Goal: Information Seeking & Learning: Learn about a topic

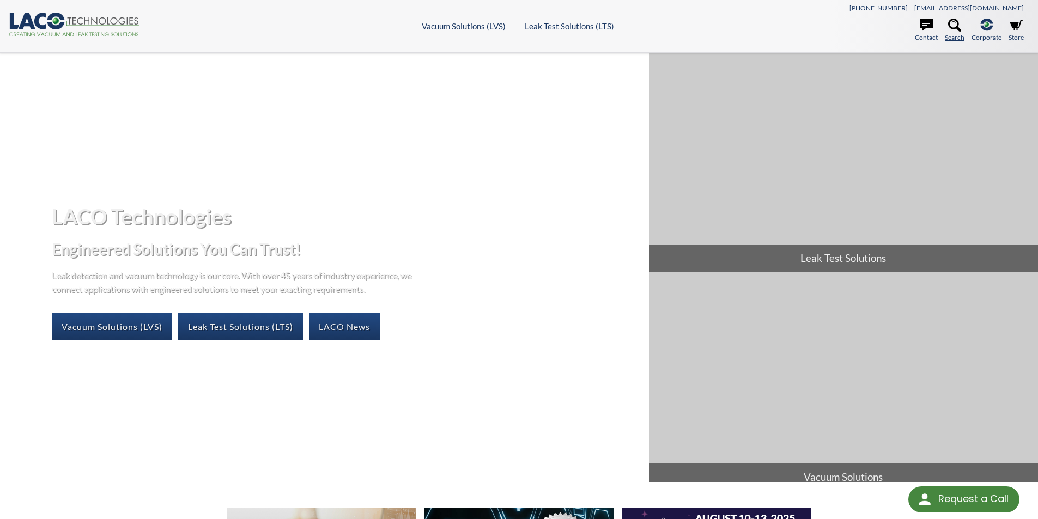
click at [964, 27] on link "Search" at bounding box center [954, 31] width 20 height 24
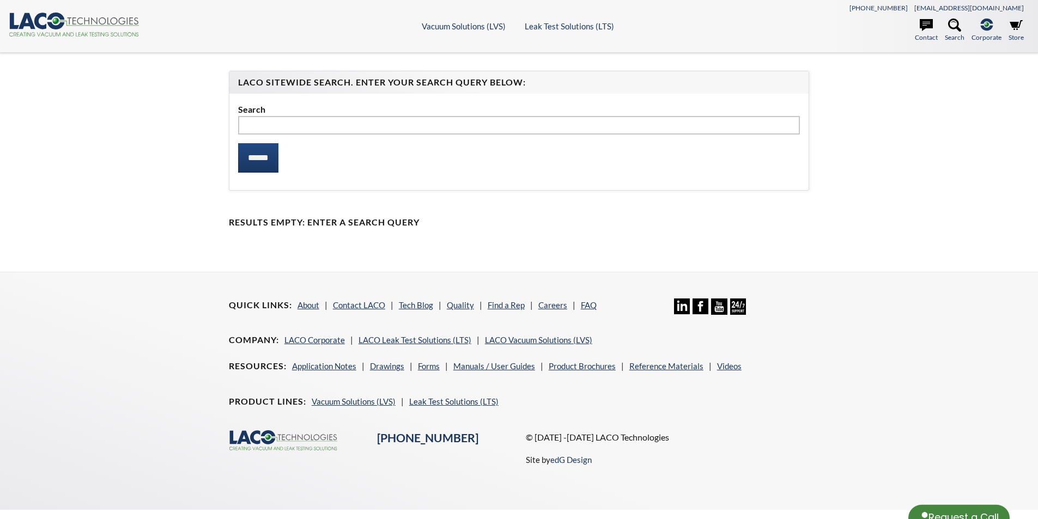
select select "Language Translate Widget"
type input "**********"
click at [238, 143] on input "******" at bounding box center [258, 157] width 40 height 29
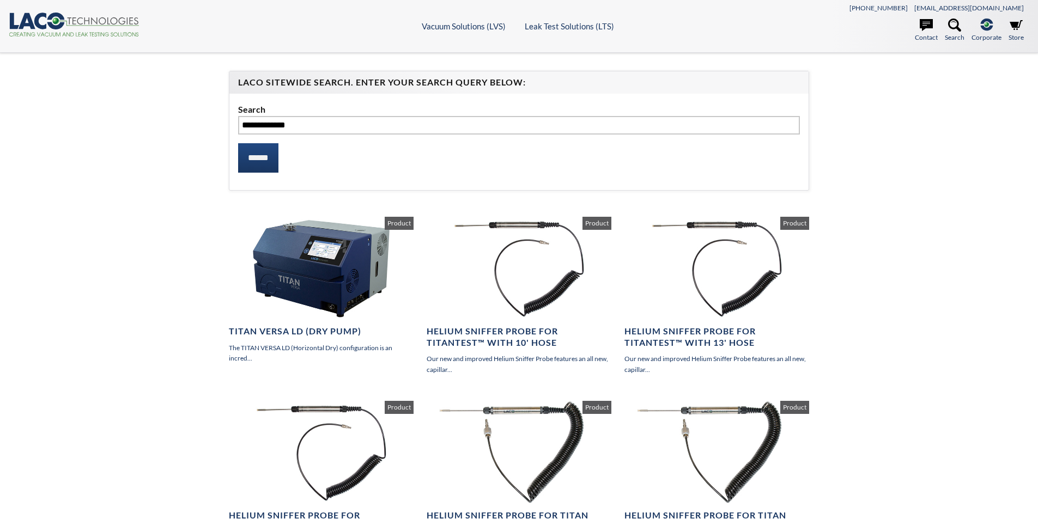
select select "Language Translate Widget"
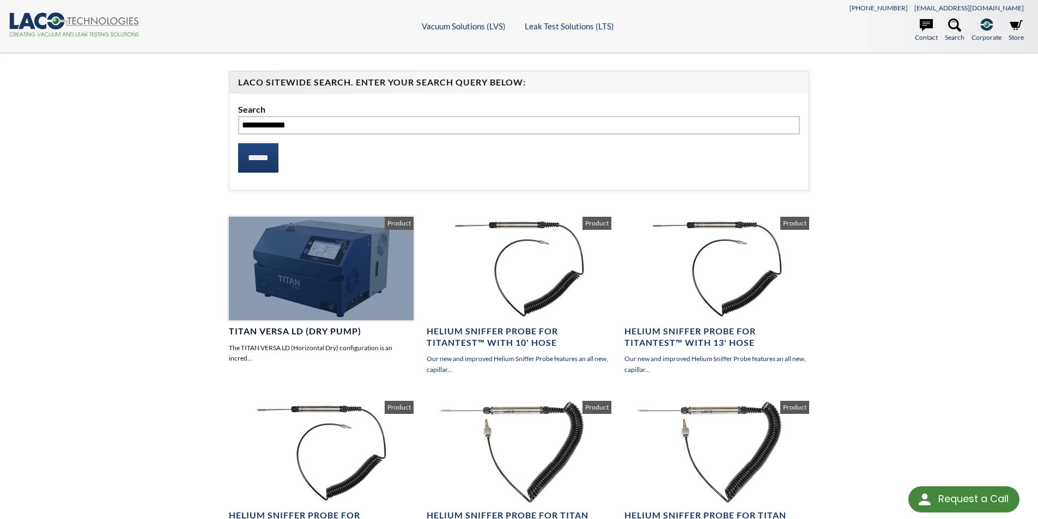
click at [323, 272] on div at bounding box center [321, 268] width 185 height 103
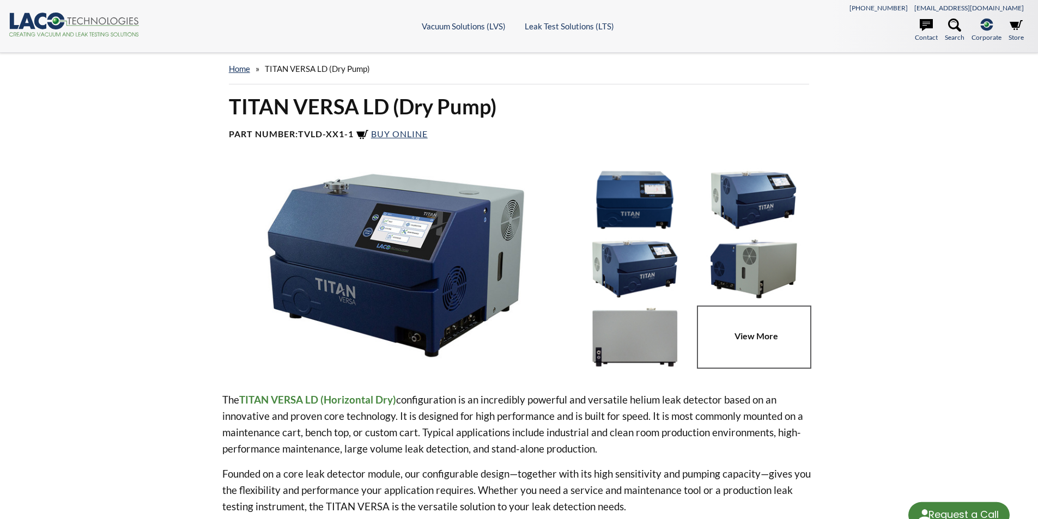
select select "Language Translate Widget"
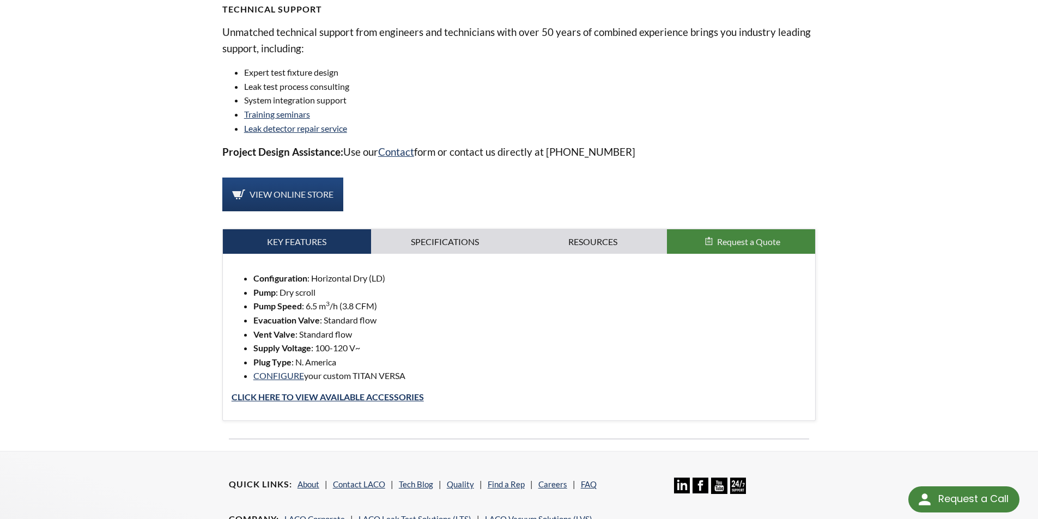
scroll to position [980, 0]
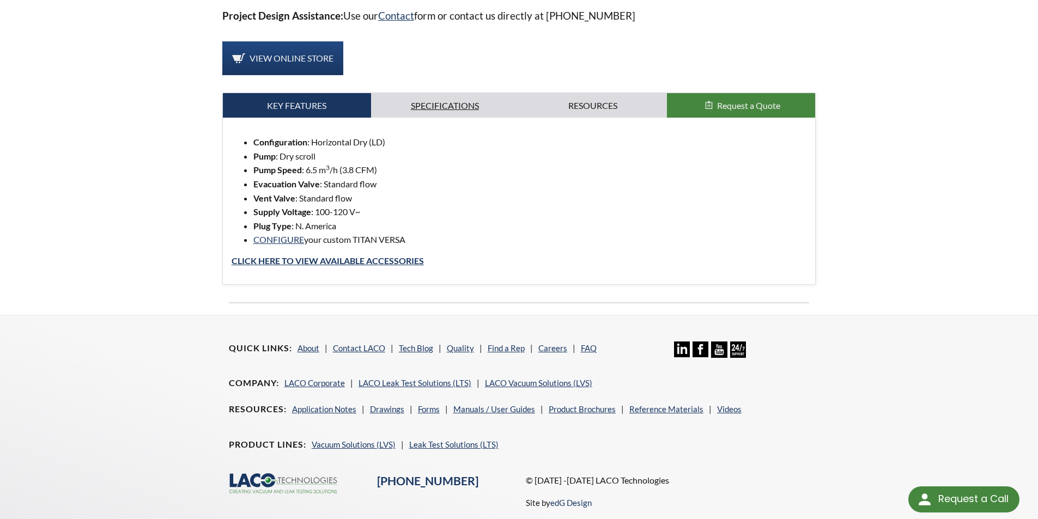
click at [453, 100] on link "Specifications" at bounding box center [445, 105] width 148 height 25
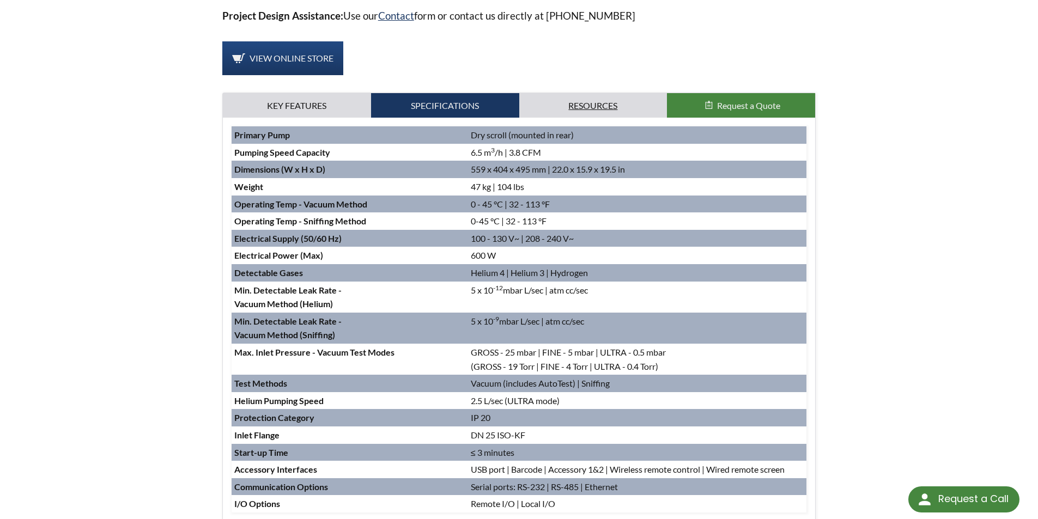
click at [583, 99] on link "Resources" at bounding box center [593, 105] width 148 height 25
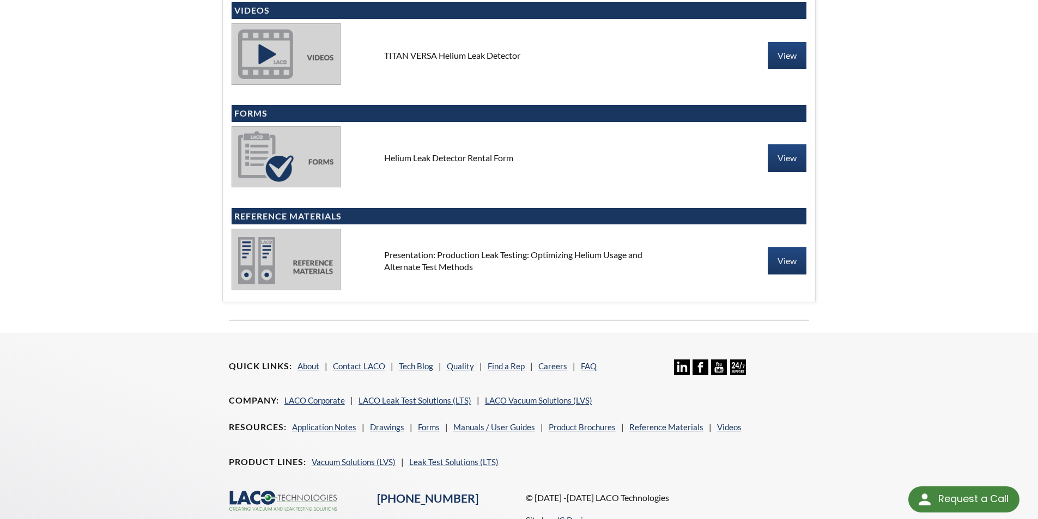
scroll to position [2353, 0]
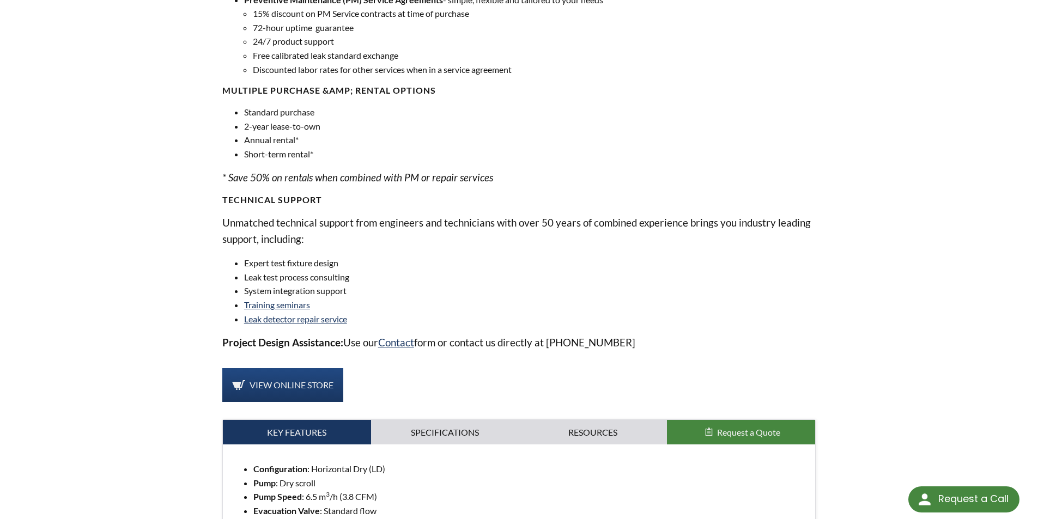
scroll to position [708, 0]
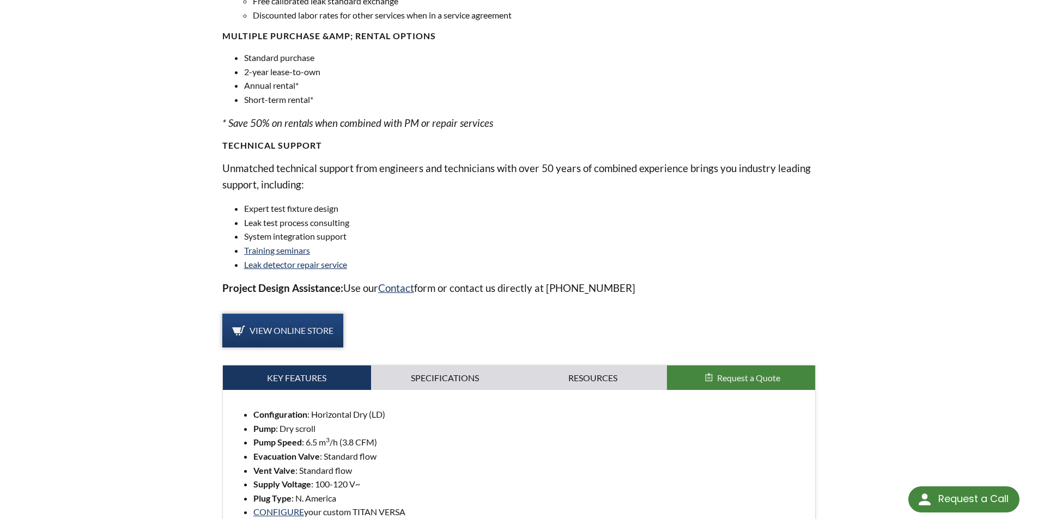
click at [331, 324] on link "View Online Store" at bounding box center [282, 331] width 121 height 34
